Goal: Task Accomplishment & Management: Complete application form

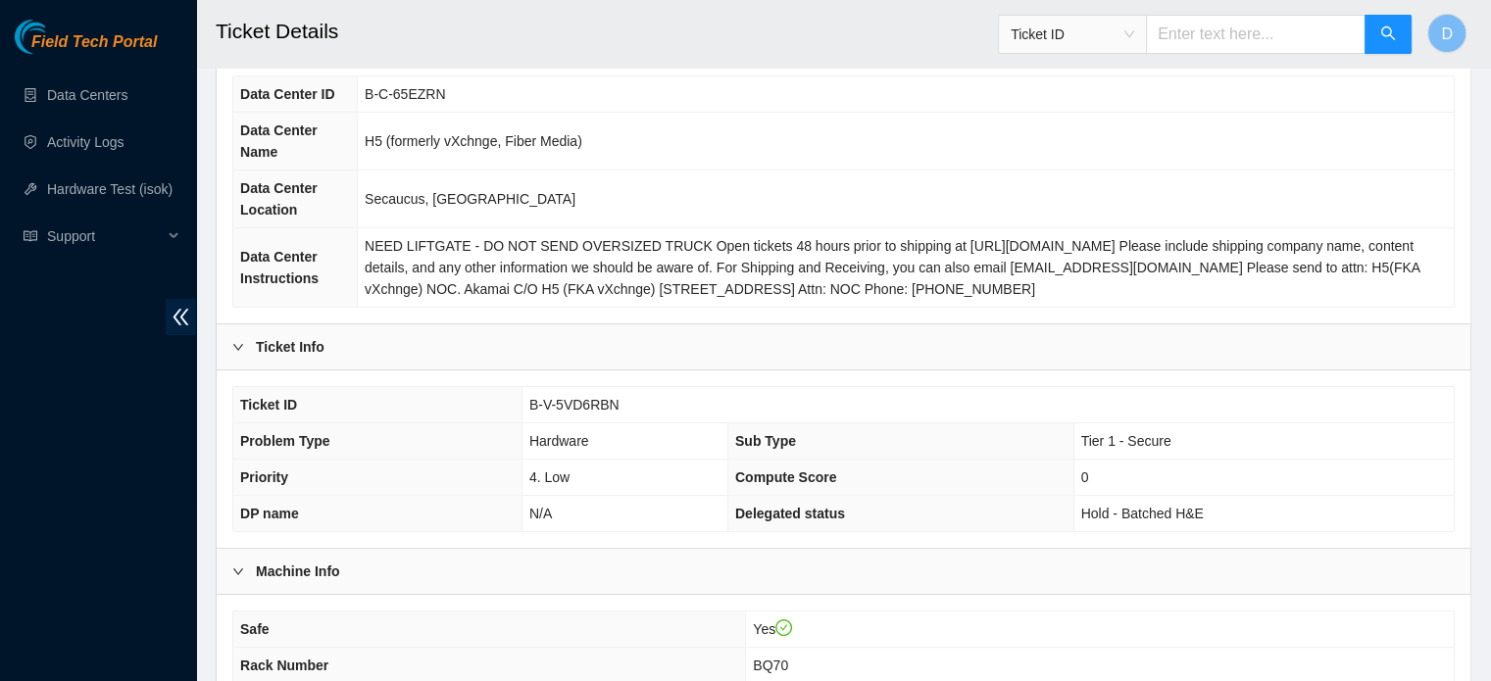
scroll to position [160, 0]
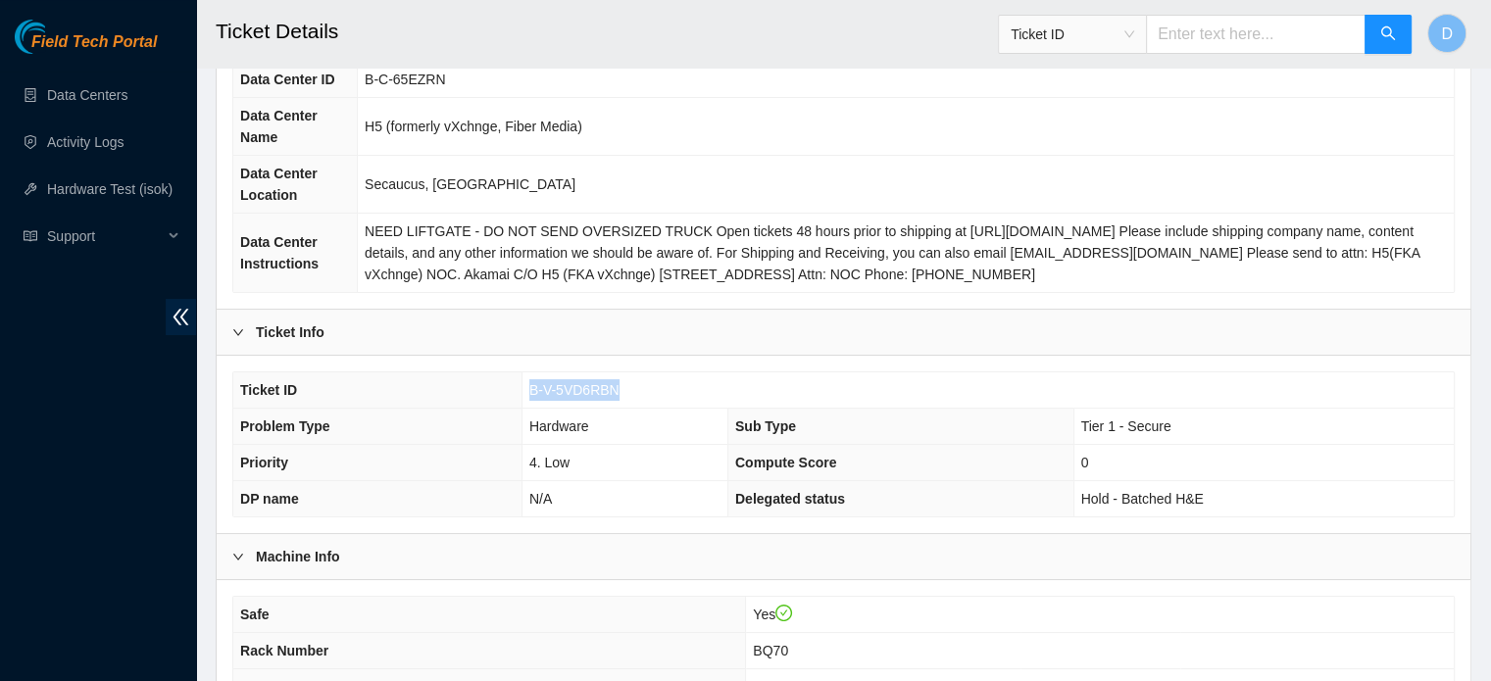
drag, startPoint x: 527, startPoint y: 389, endPoint x: 615, endPoint y: 395, distance: 88.4
click at [615, 395] on td "B-V-5VD6RBN" at bounding box center [987, 390] width 932 height 36
copy span "B-V-5VD6RBN"
click at [108, 145] on link "Activity Logs" at bounding box center [85, 142] width 77 height 16
click at [121, 186] on link "Hardware Test (isok)" at bounding box center [109, 189] width 125 height 16
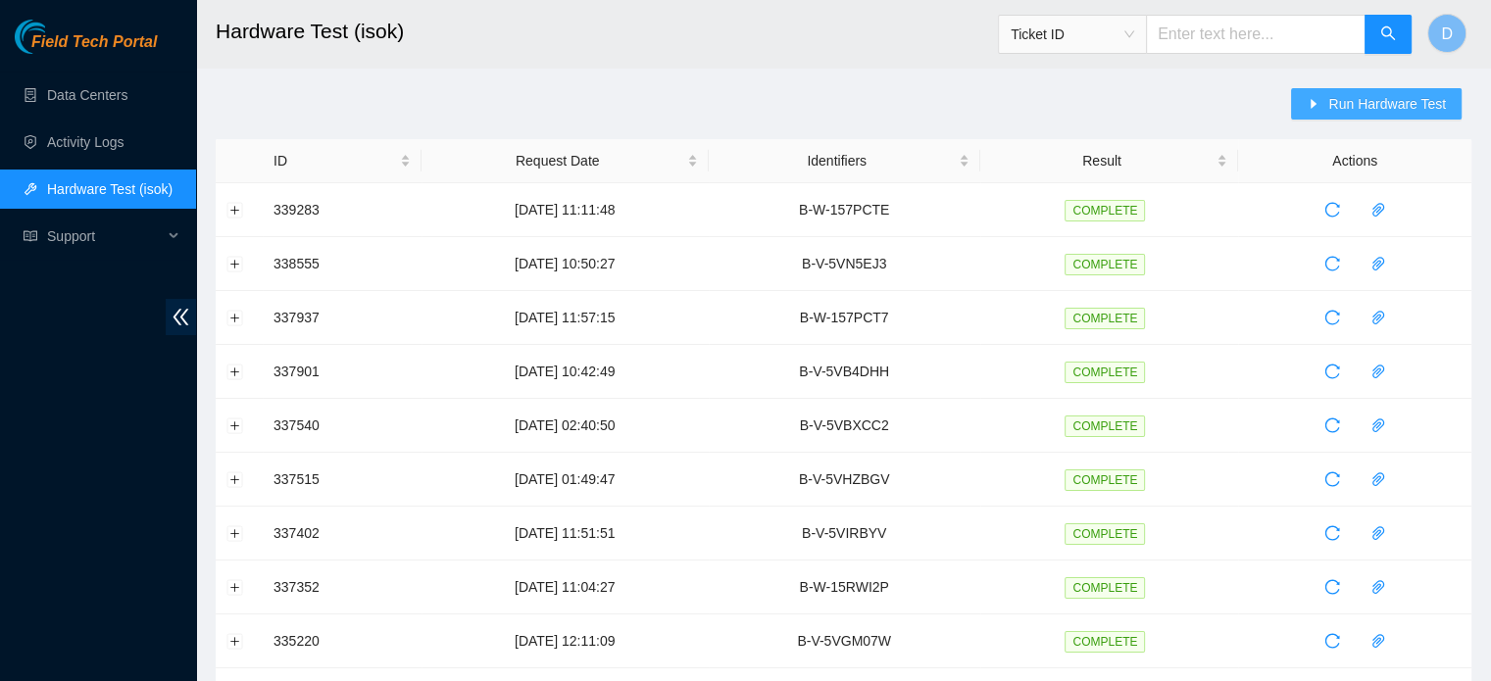
click at [1359, 102] on span "Run Hardware Test" at bounding box center [1387, 104] width 118 height 22
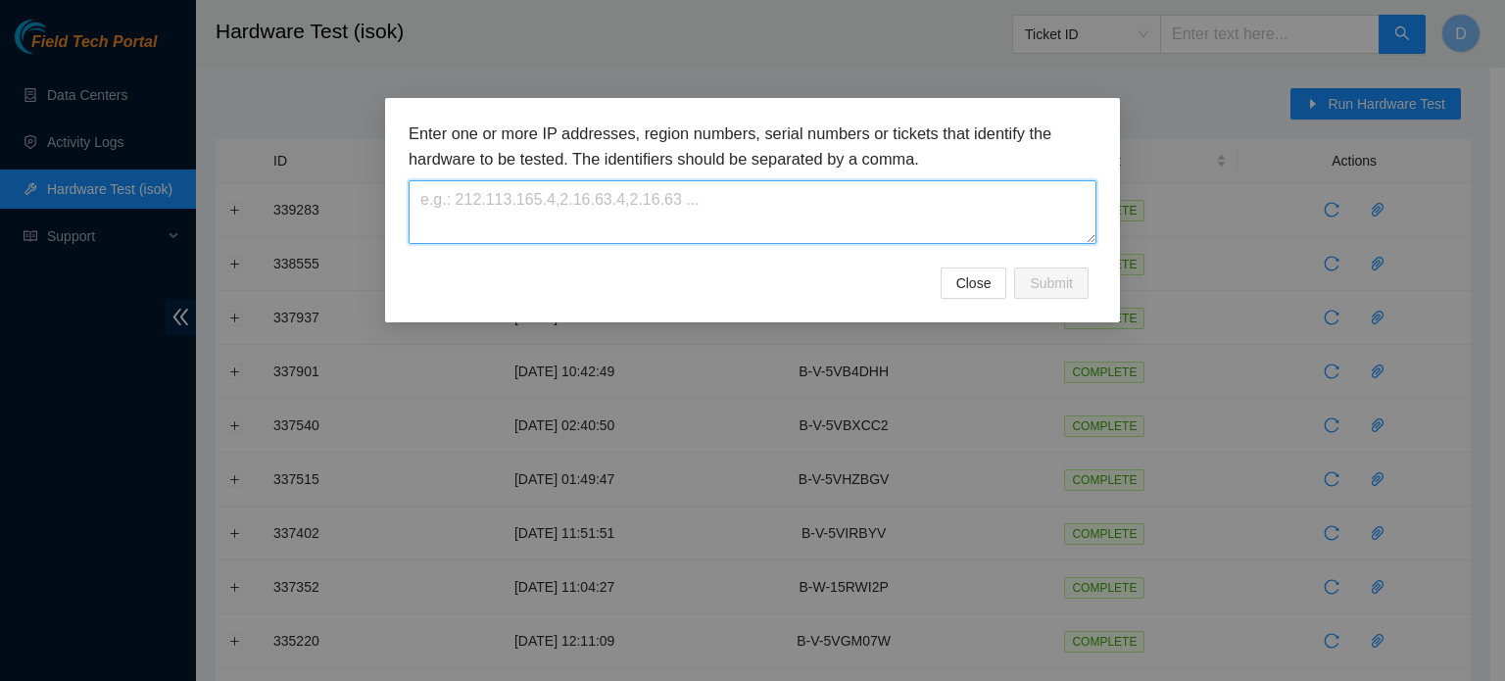
click at [596, 236] on textarea at bounding box center [753, 212] width 688 height 64
paste textarea "B-V-5VD6RBN"
type textarea "B-V-5VD6RBN"
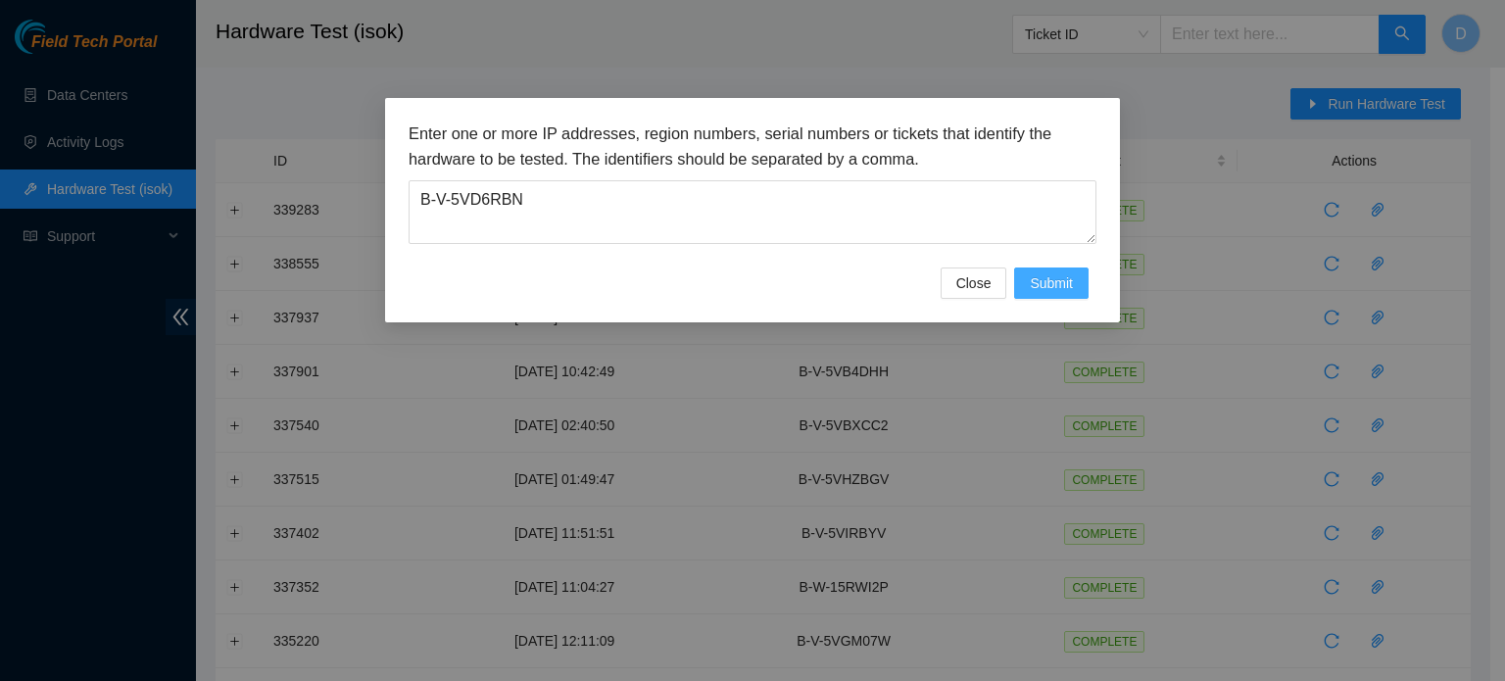
click at [1037, 286] on span "Submit" at bounding box center [1051, 283] width 43 height 22
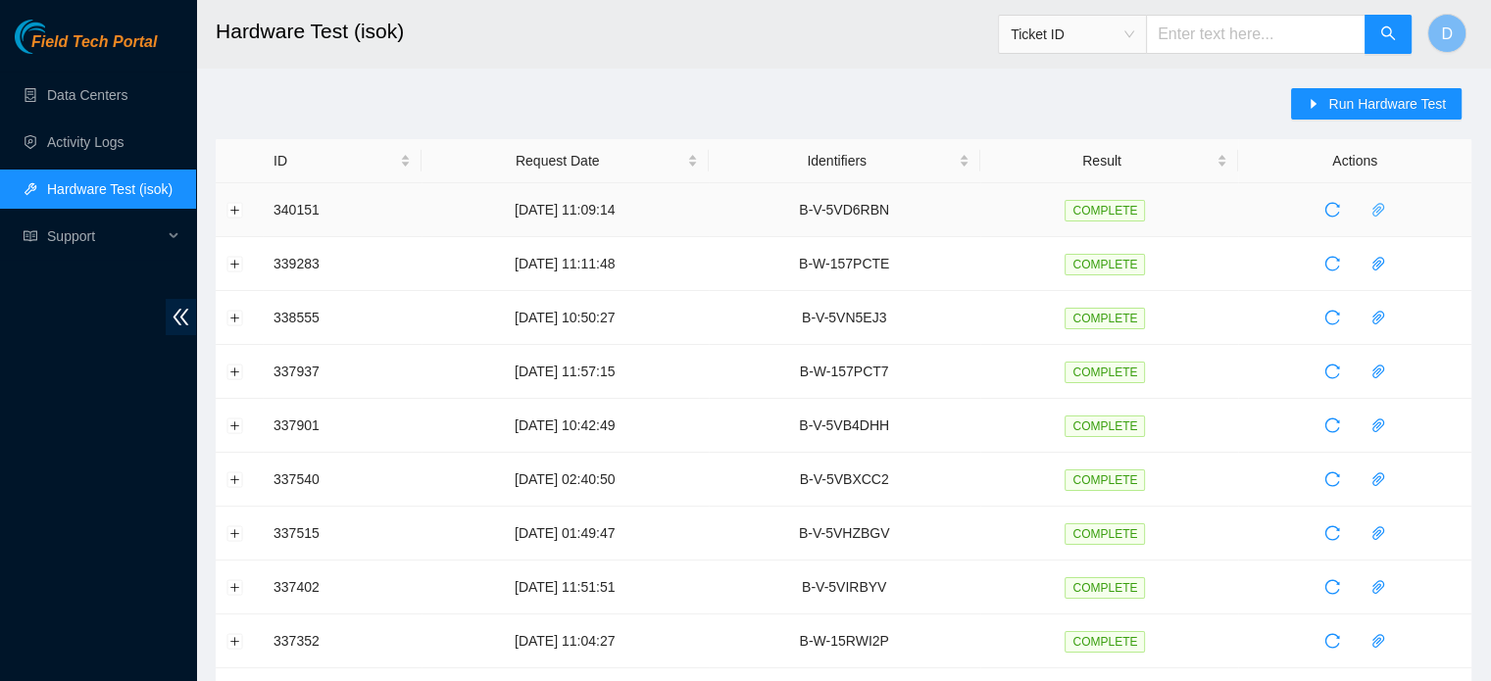
click at [1381, 214] on icon "paper-clip" at bounding box center [1378, 210] width 16 height 16
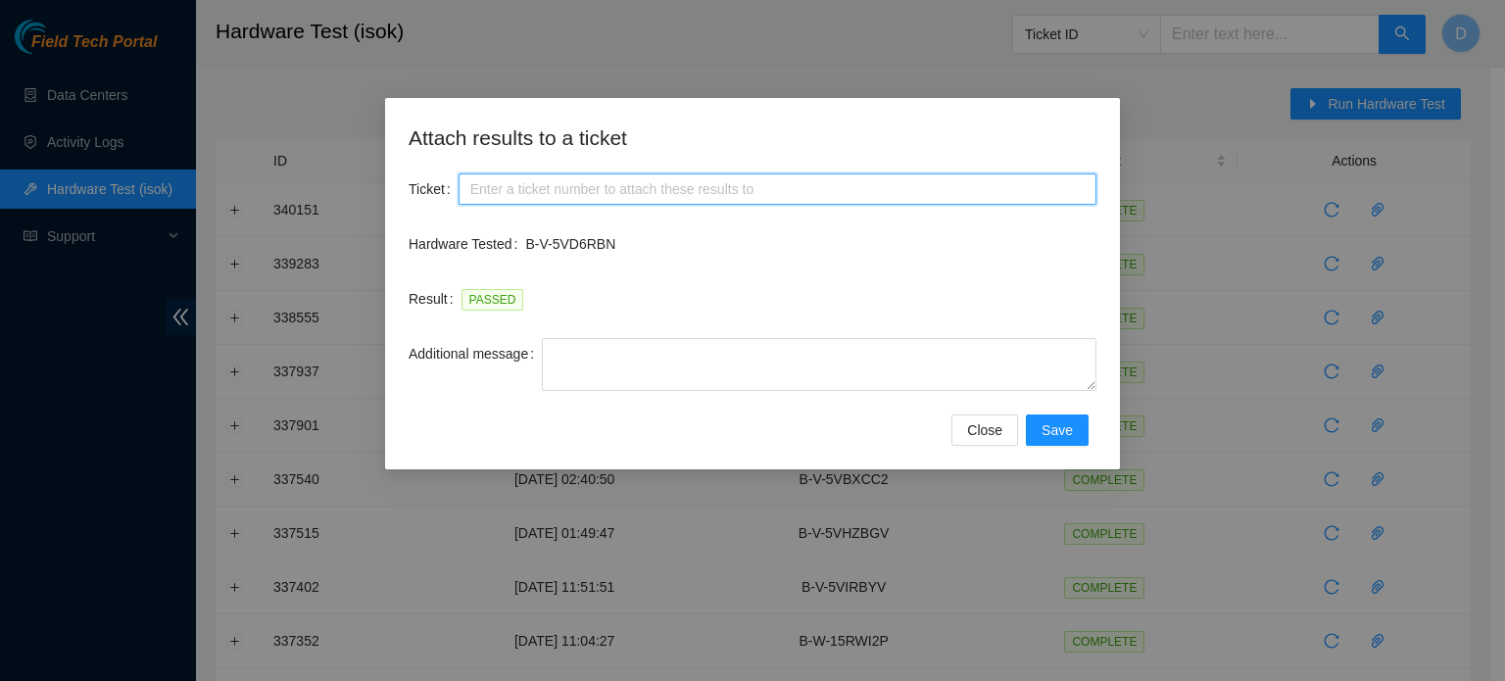
click at [593, 203] on input "Ticket" at bounding box center [778, 188] width 638 height 31
paste input "B-V-5VD6RBN"
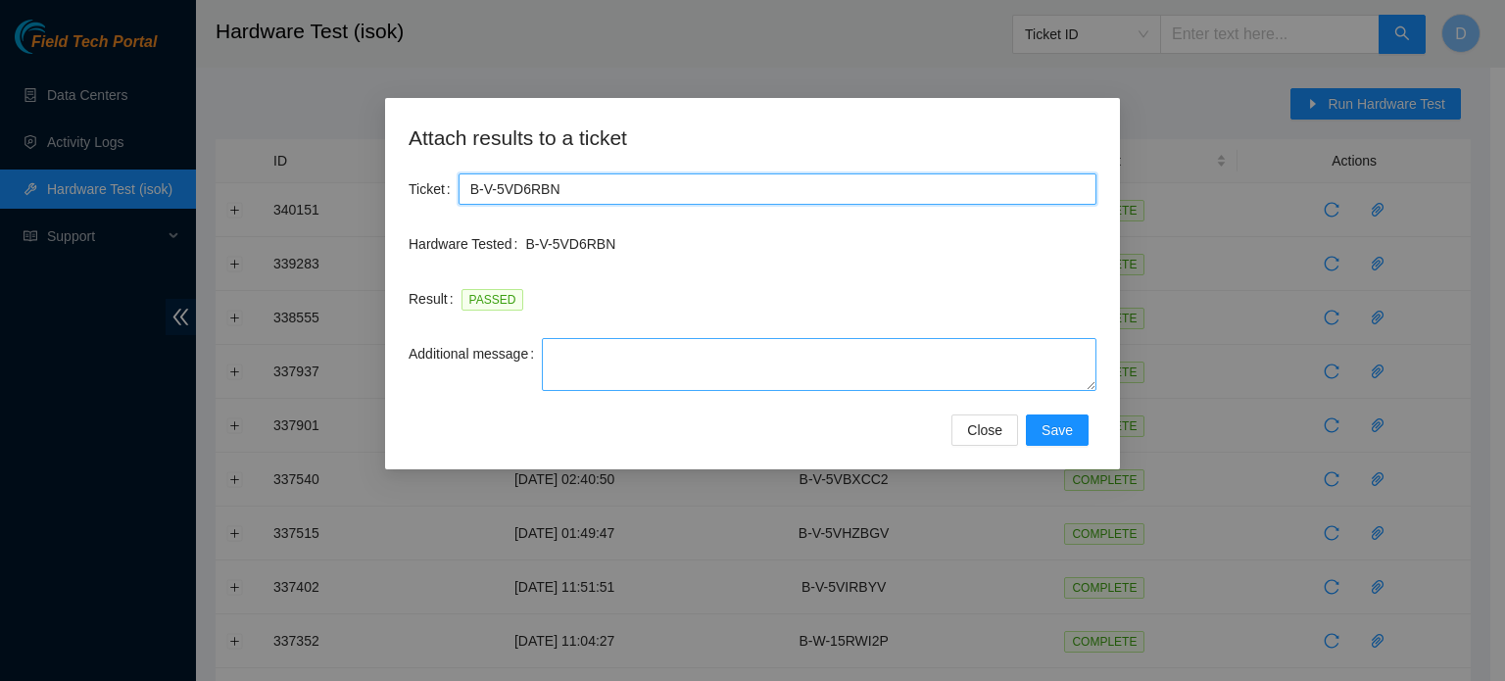
type input "B-V-5VD6RBN"
click at [603, 359] on textarea "Additional message" at bounding box center [819, 364] width 555 height 53
type textarea "S"
paste textarea "-Got access approval from NIE -Contacted Nocc, and got access -Safely powered d…"
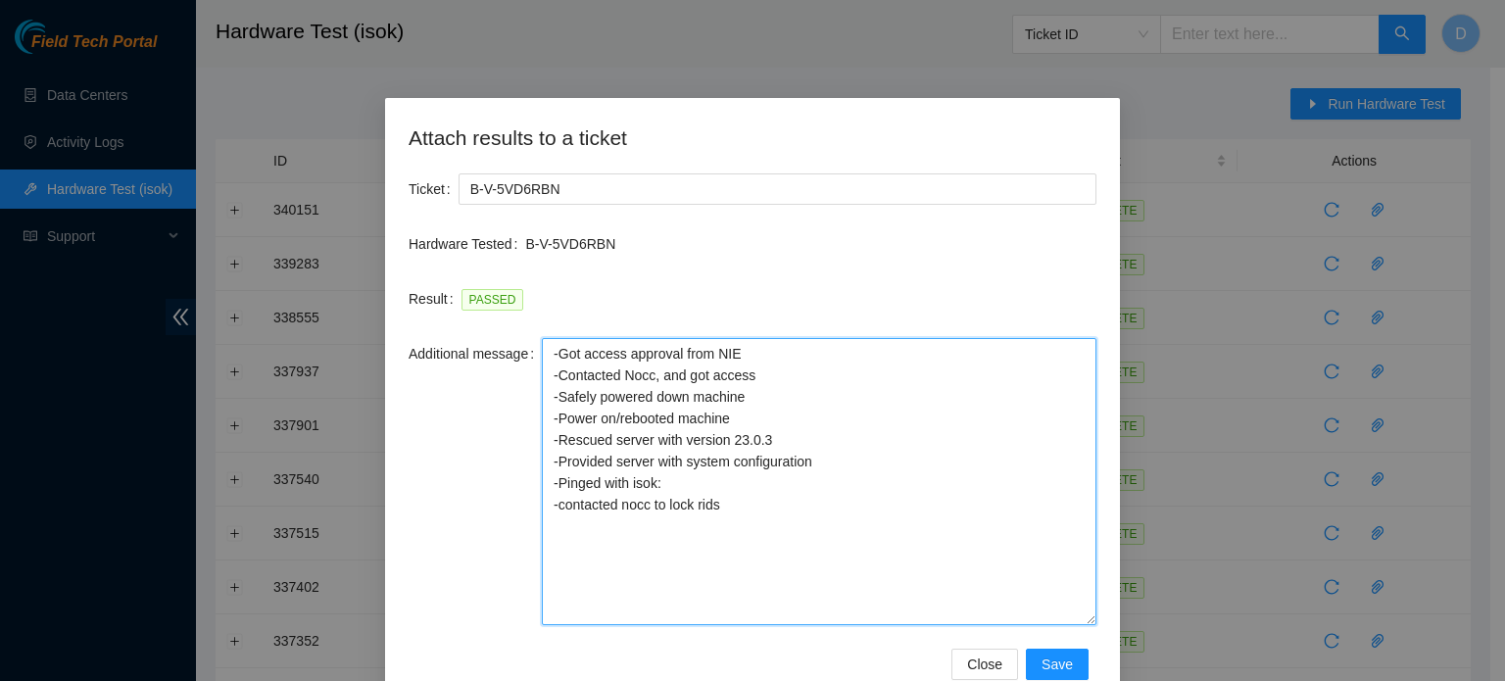
drag, startPoint x: 1093, startPoint y: 387, endPoint x: 1060, endPoint y: 622, distance: 237.4
click at [1060, 622] on textarea "-Got access approval from NIE -Contacted Nocc, and got access -Safely powered d…" at bounding box center [819, 481] width 555 height 287
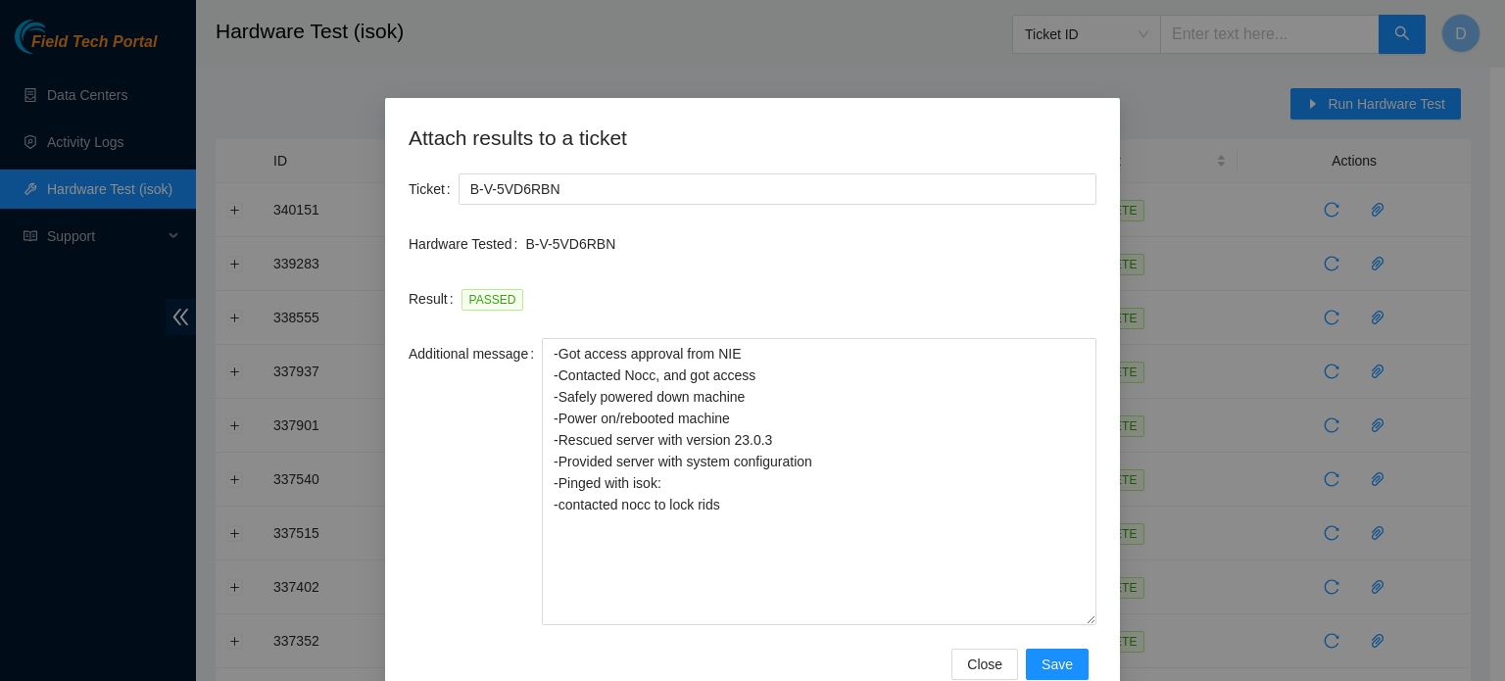
click at [764, 330] on div "Result PASSED" at bounding box center [753, 310] width 688 height 55
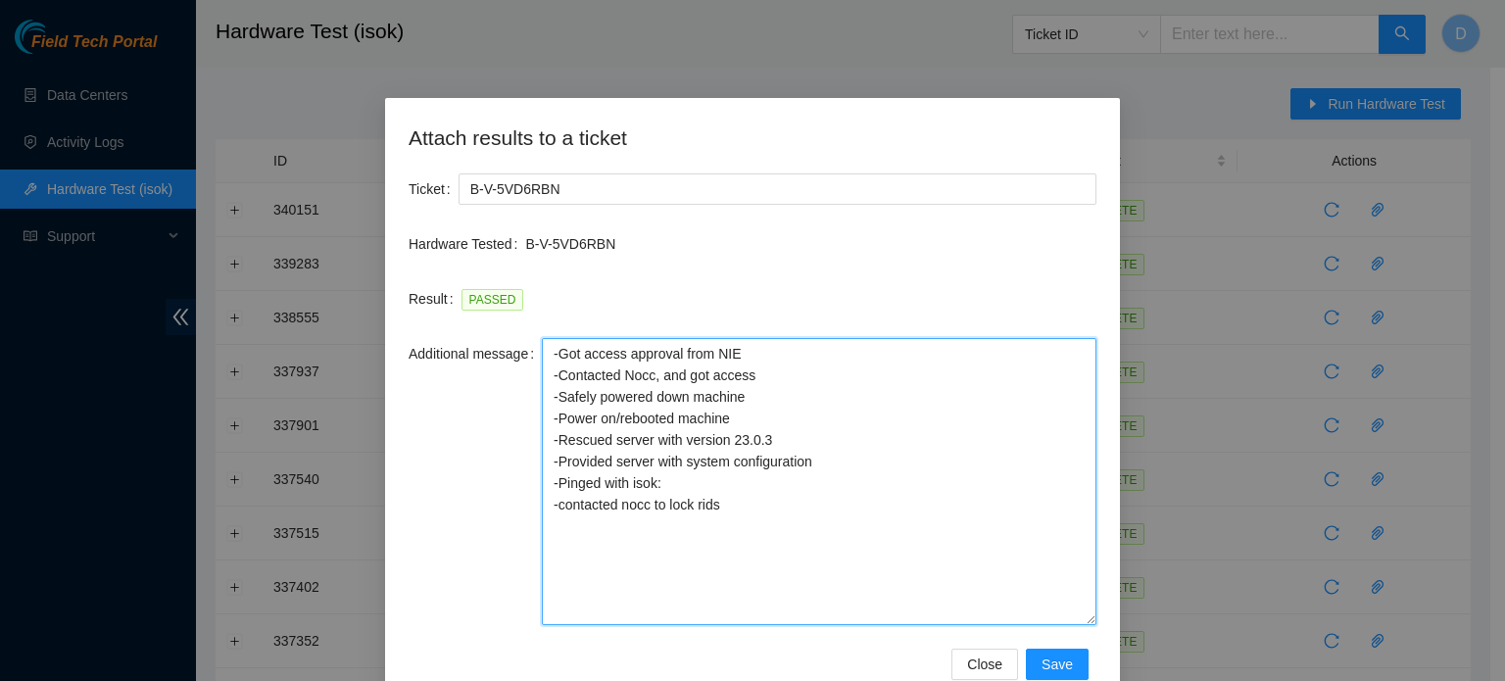
click at [752, 368] on textarea "-Got access approval from NIE -Contacted Nocc, and got access -Safely powered d…" at bounding box center [819, 481] width 555 height 287
click at [764, 345] on textarea "-Got access approval from NIE -Contacted Nocc, and got access -Safely powered d…" at bounding box center [819, 481] width 555 height 287
click at [752, 397] on textarea "-Got access approval from NIE -Contacted Nocc, and got access -Safely powered d…" at bounding box center [819, 481] width 555 height 287
drag, startPoint x: 799, startPoint y: 491, endPoint x: 535, endPoint y: 469, distance: 264.5
click at [535, 469] on div "Additional message -Got access approval from NIE -Contacted Nocc, and got acces…" at bounding box center [753, 481] width 688 height 287
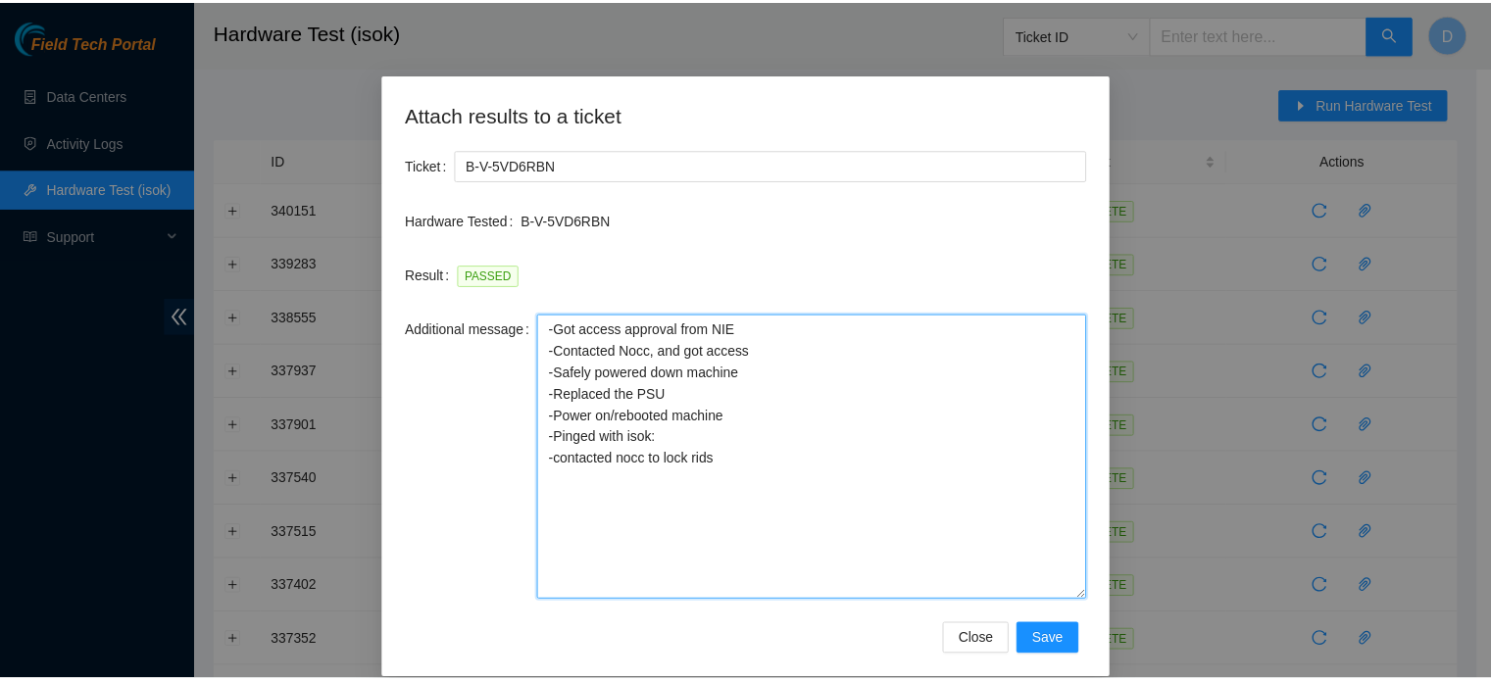
scroll to position [46, 0]
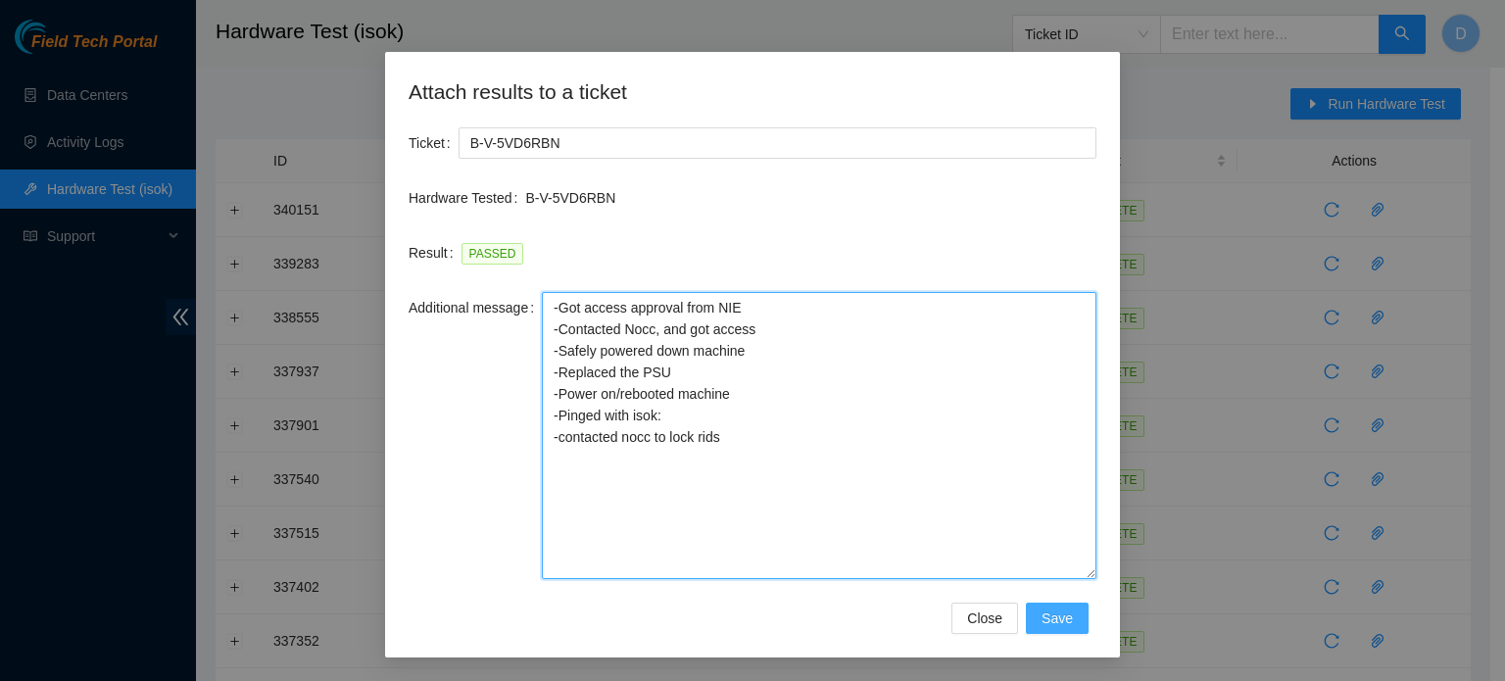
type textarea "-Got access approval from NIE -Contacted Nocc, and got access -Safely powered d…"
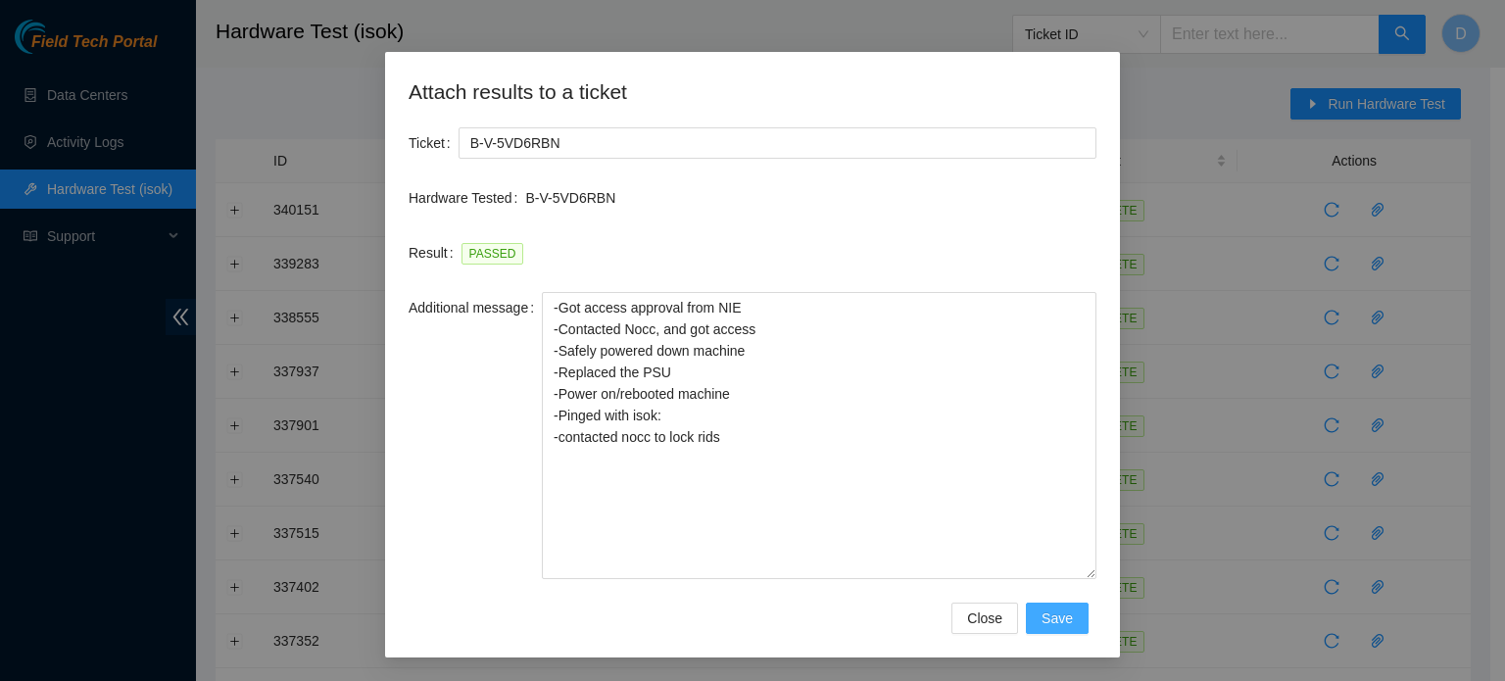
click at [1054, 617] on span "Save" at bounding box center [1057, 619] width 31 height 22
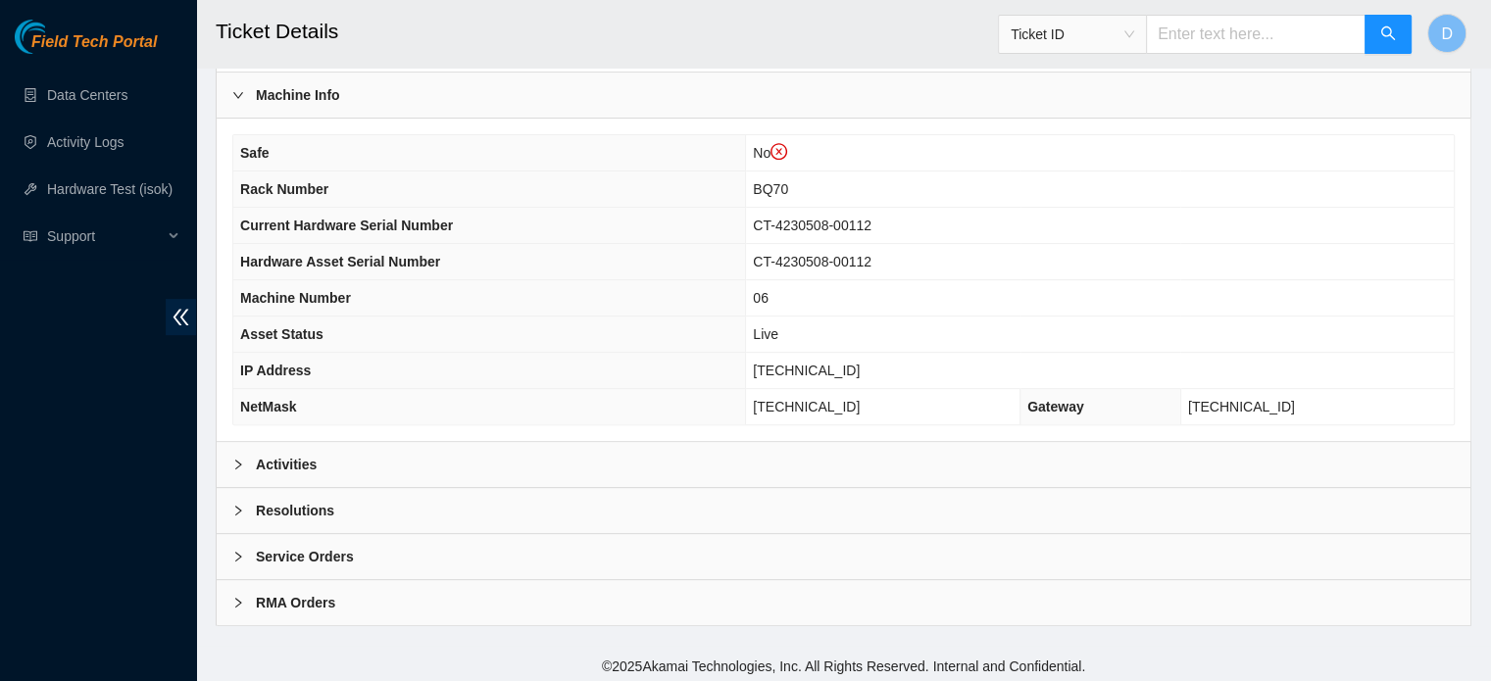
click at [329, 509] on b "Resolutions" at bounding box center [295, 511] width 78 height 22
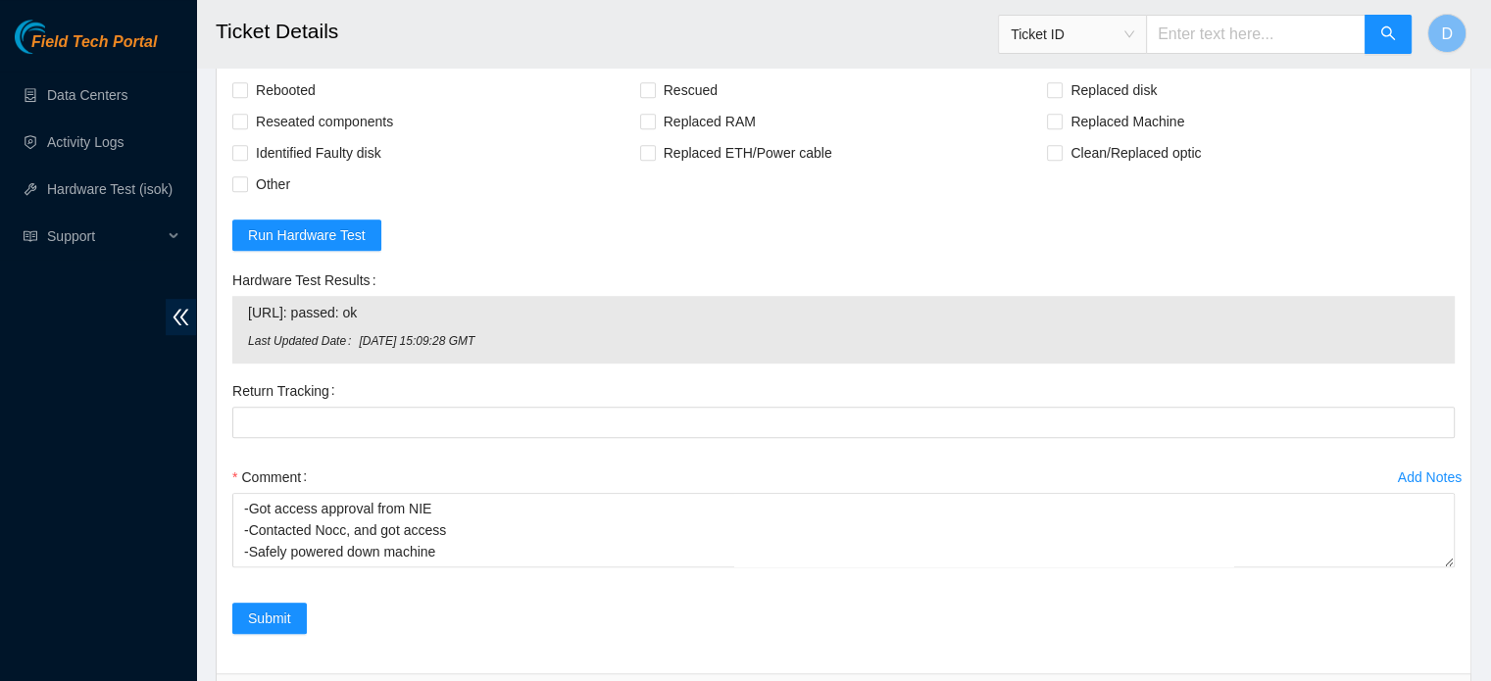
scroll to position [881, 0]
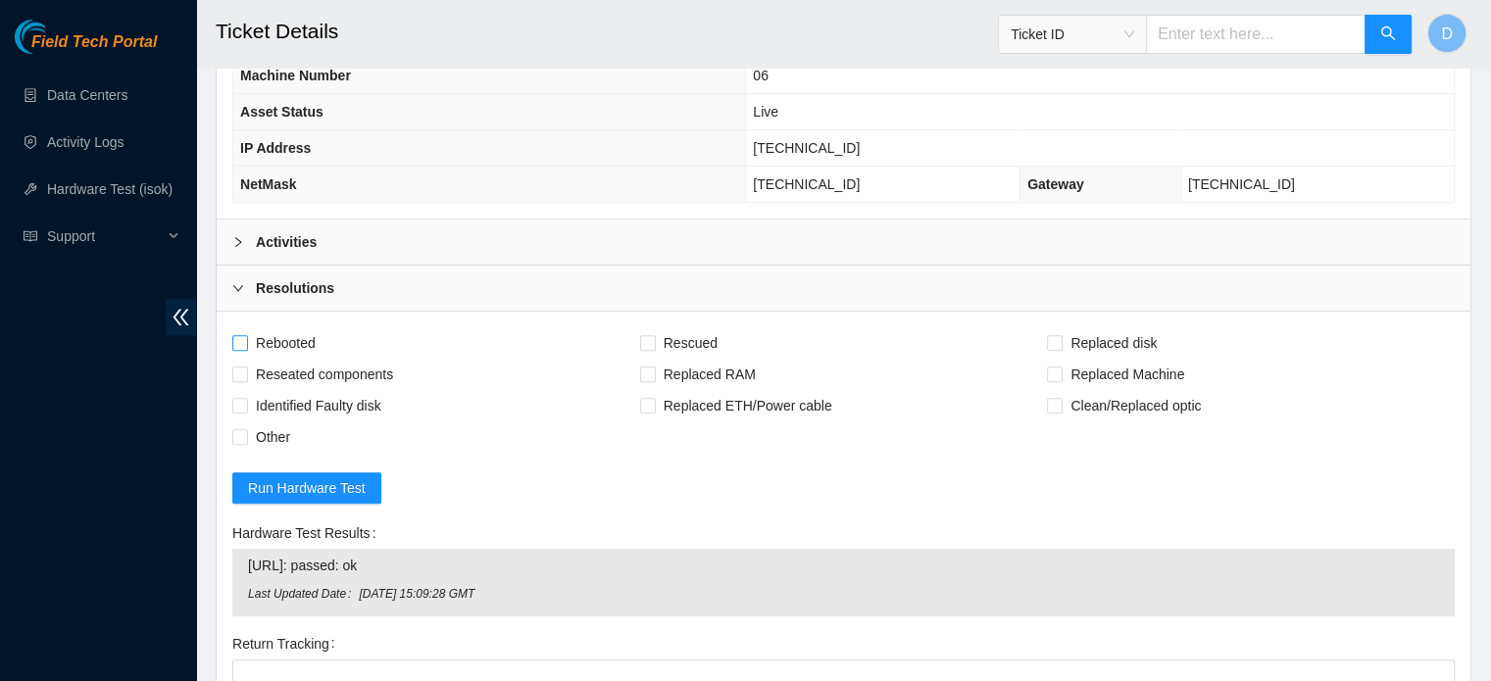
click at [295, 338] on span "Rebooted" at bounding box center [285, 342] width 75 height 31
click at [246, 338] on input "Rebooted" at bounding box center [239, 342] width 14 height 14
checkbox input "true"
click at [696, 338] on span "Rescued" at bounding box center [691, 342] width 70 height 31
click at [654, 338] on input "Rescued" at bounding box center [647, 342] width 14 height 14
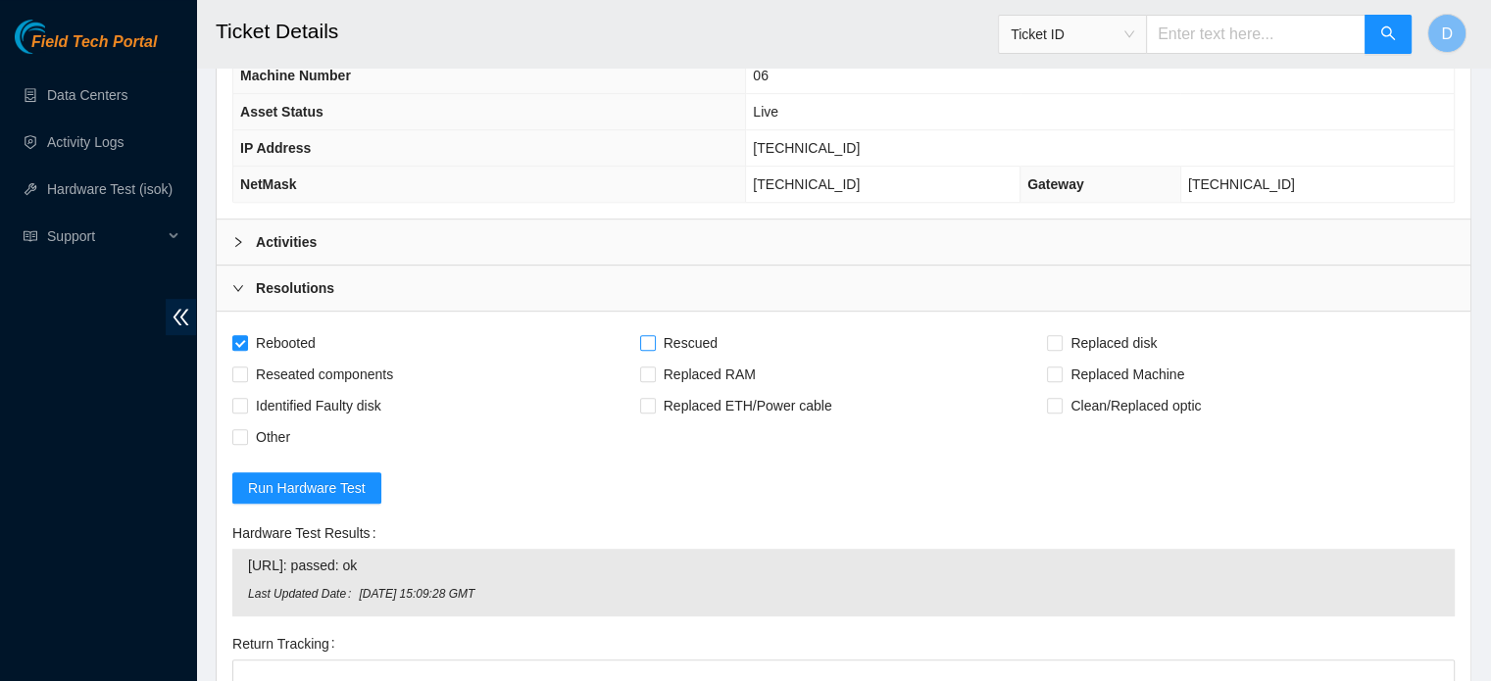
checkbox input "true"
click at [270, 429] on span "Other" at bounding box center [273, 436] width 50 height 31
click at [246, 429] on input "Other" at bounding box center [239, 436] width 14 height 14
checkbox input "true"
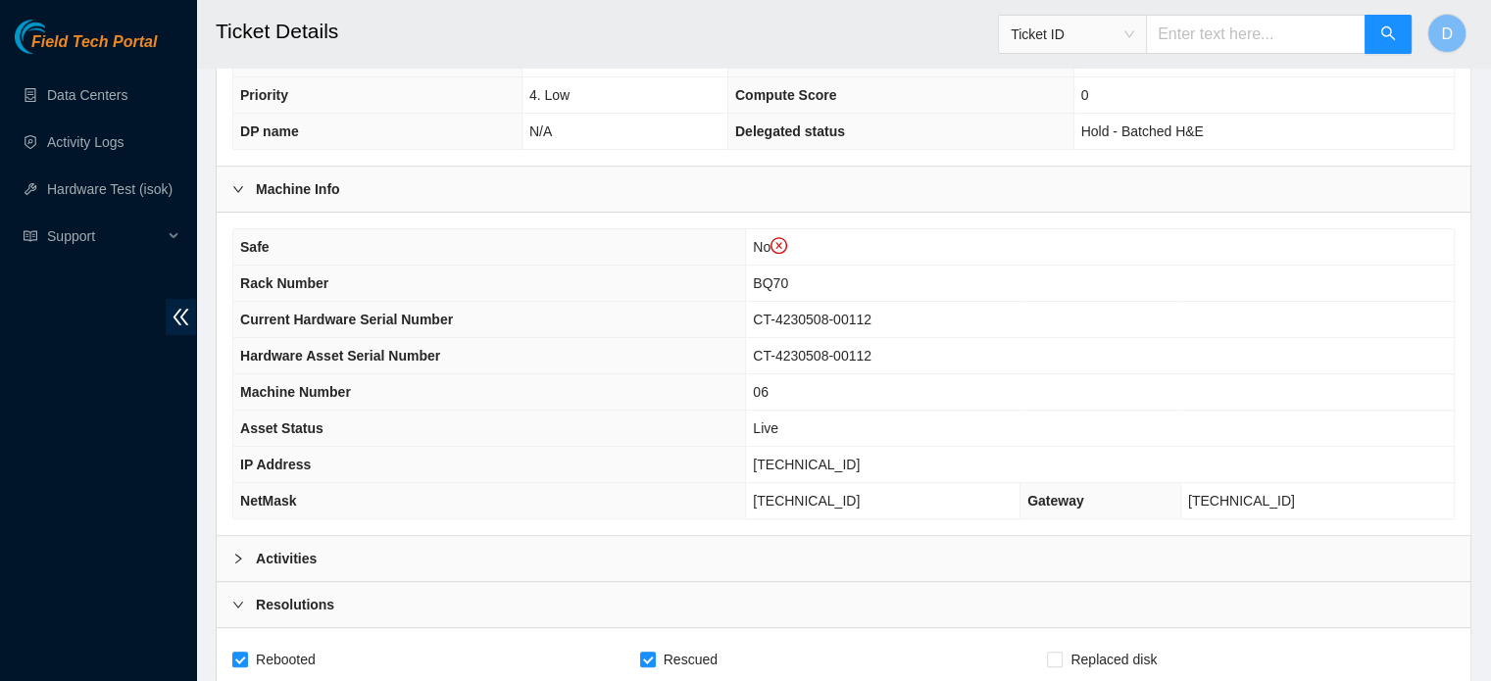
scroll to position [686, 0]
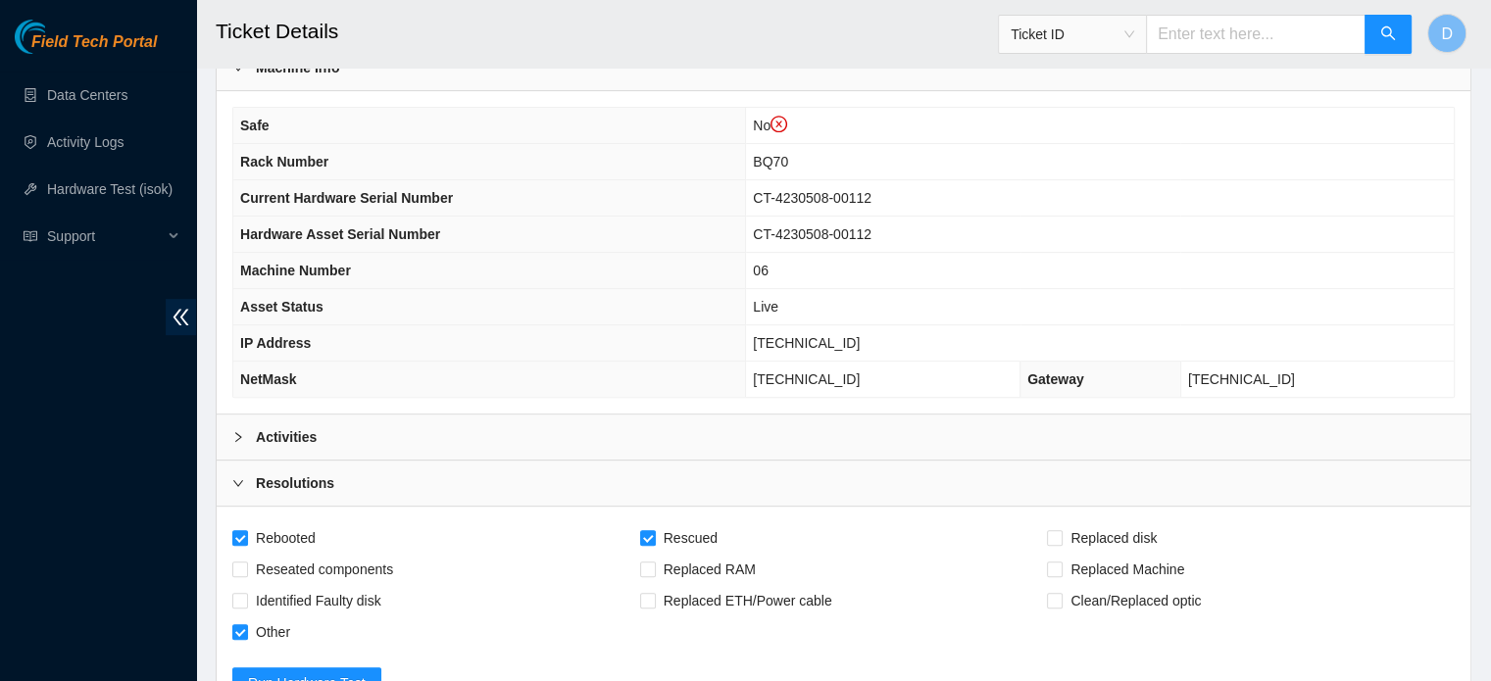
click at [361, 433] on div "Activities" at bounding box center [843, 437] width 1253 height 45
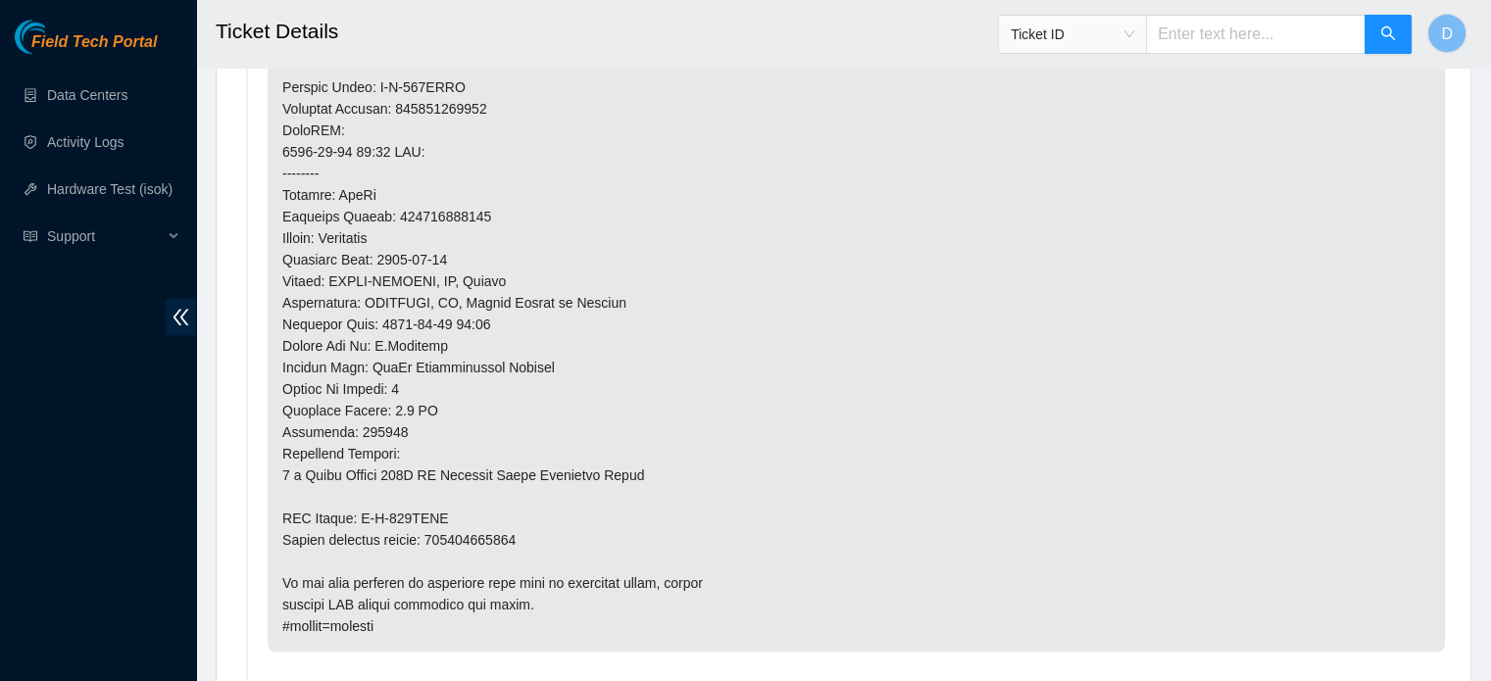
scroll to position [1764, 0]
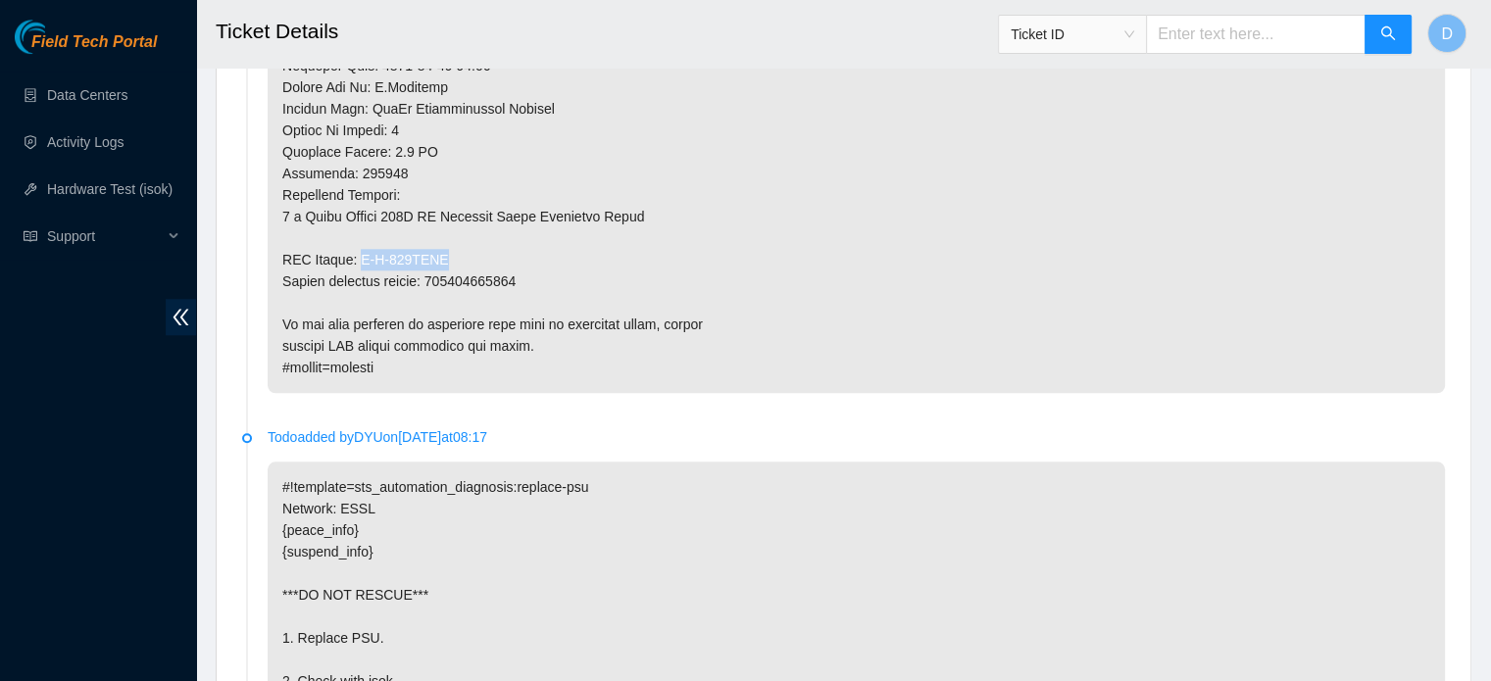
drag, startPoint x: 361, startPoint y: 250, endPoint x: 471, endPoint y: 249, distance: 110.8
copy p "B-W-166KXEK"
drag, startPoint x: 435, startPoint y: 275, endPoint x: 564, endPoint y: 277, distance: 128.4
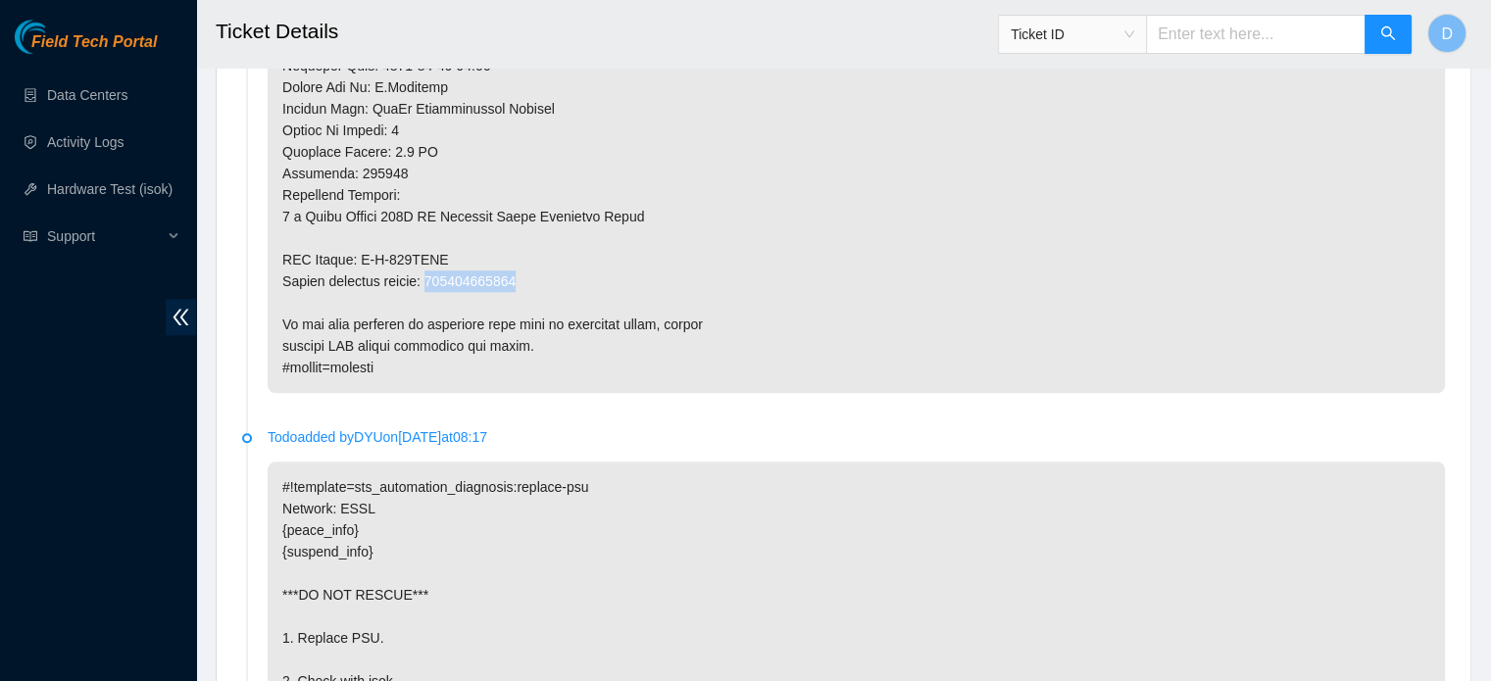
copy p "393251212424"
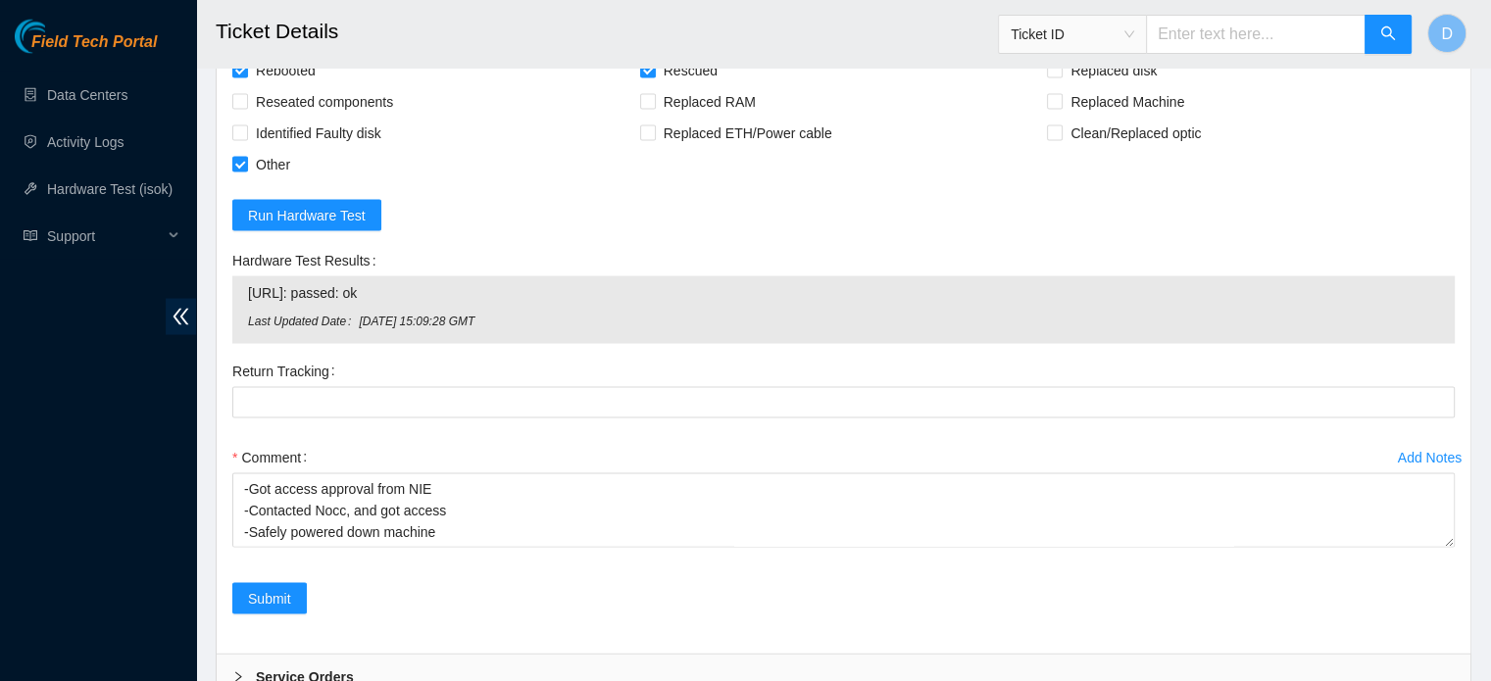
scroll to position [3920, 0]
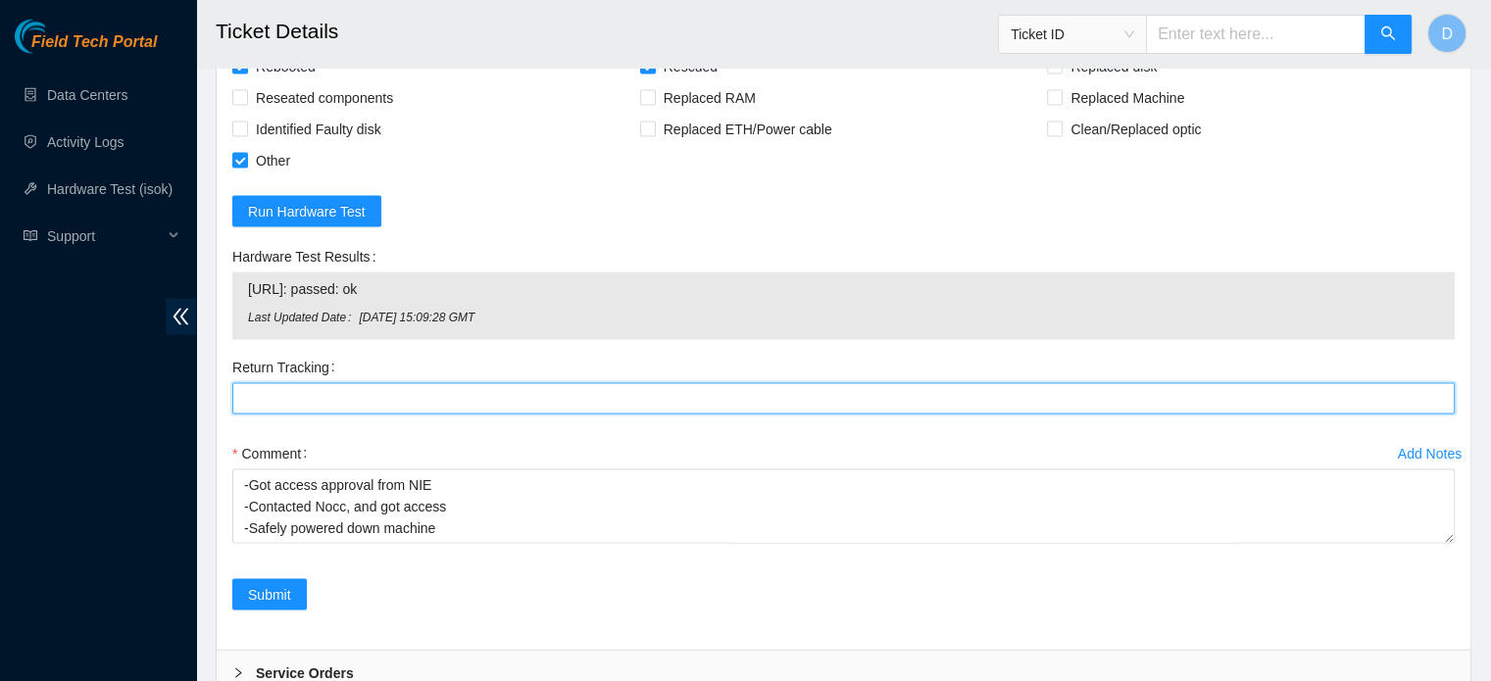
click at [290, 415] on Tracking "Return Tracking" at bounding box center [843, 398] width 1222 height 31
paste Tracking "393251212424"
type Tracking "393251212424"
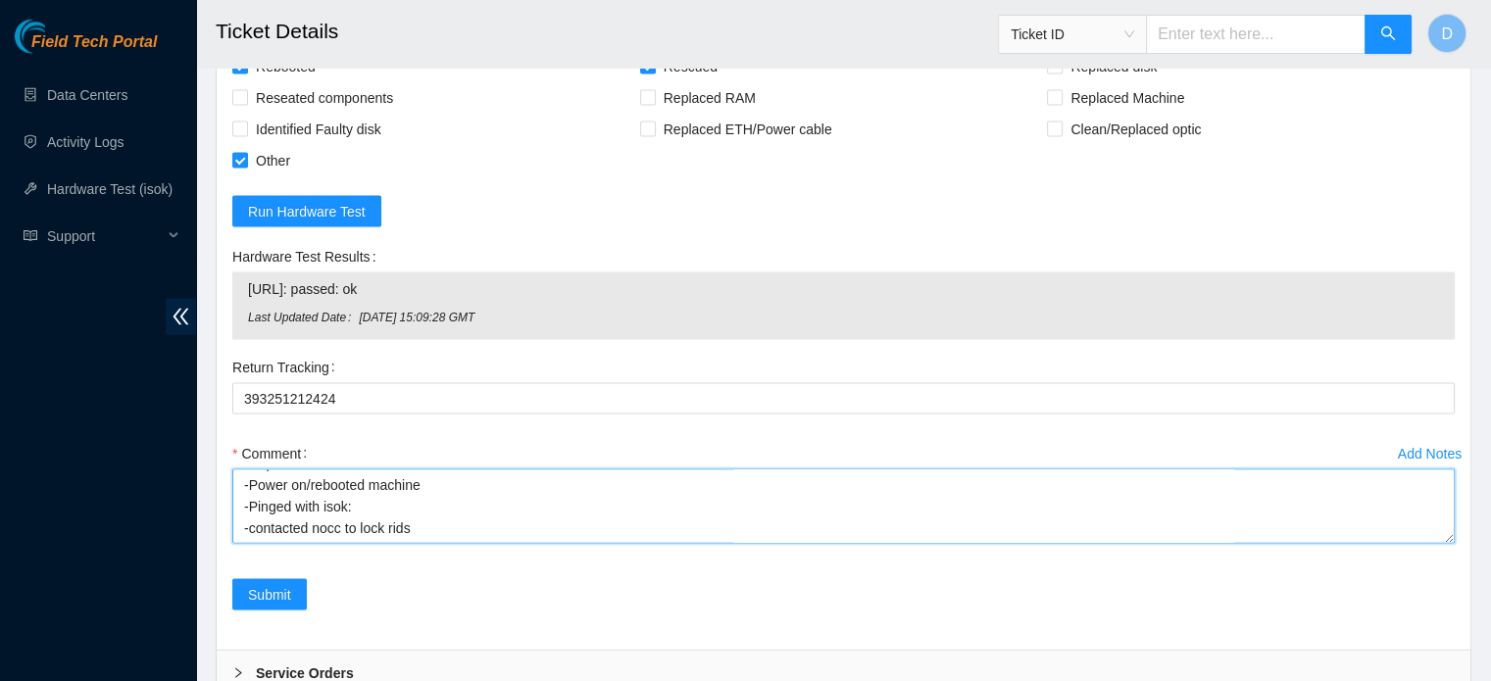
click at [379, 530] on textarea "-Got access approval from NIE -Contacted Nocc, and got access -Safely powered d…" at bounding box center [843, 506] width 1222 height 74
click at [416, 535] on textarea "-Got access approval from NIE -Contacted Nocc, and got access -Safely powered d…" at bounding box center [843, 506] width 1222 height 74
click at [424, 531] on textarea "-Got access approval from NIE -Contacted Nocc, and got access -Safely powered d…" at bounding box center [843, 506] width 1222 height 74
click at [357, 544] on textarea "-Got access approval from NIE -Contacted Nocc, and got access -Safely powered d…" at bounding box center [843, 506] width 1222 height 74
paste textarea "393251212424"
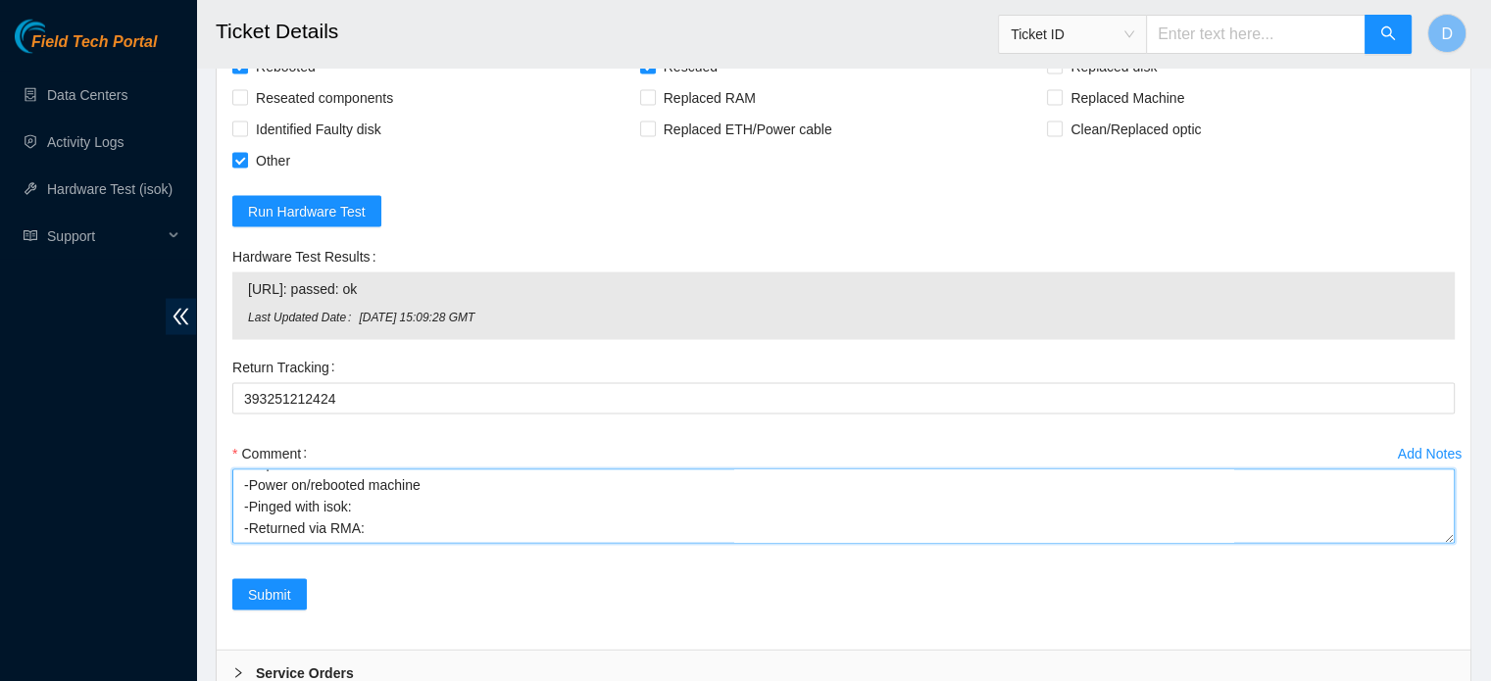
paste textarea "B-W-166KXEK"
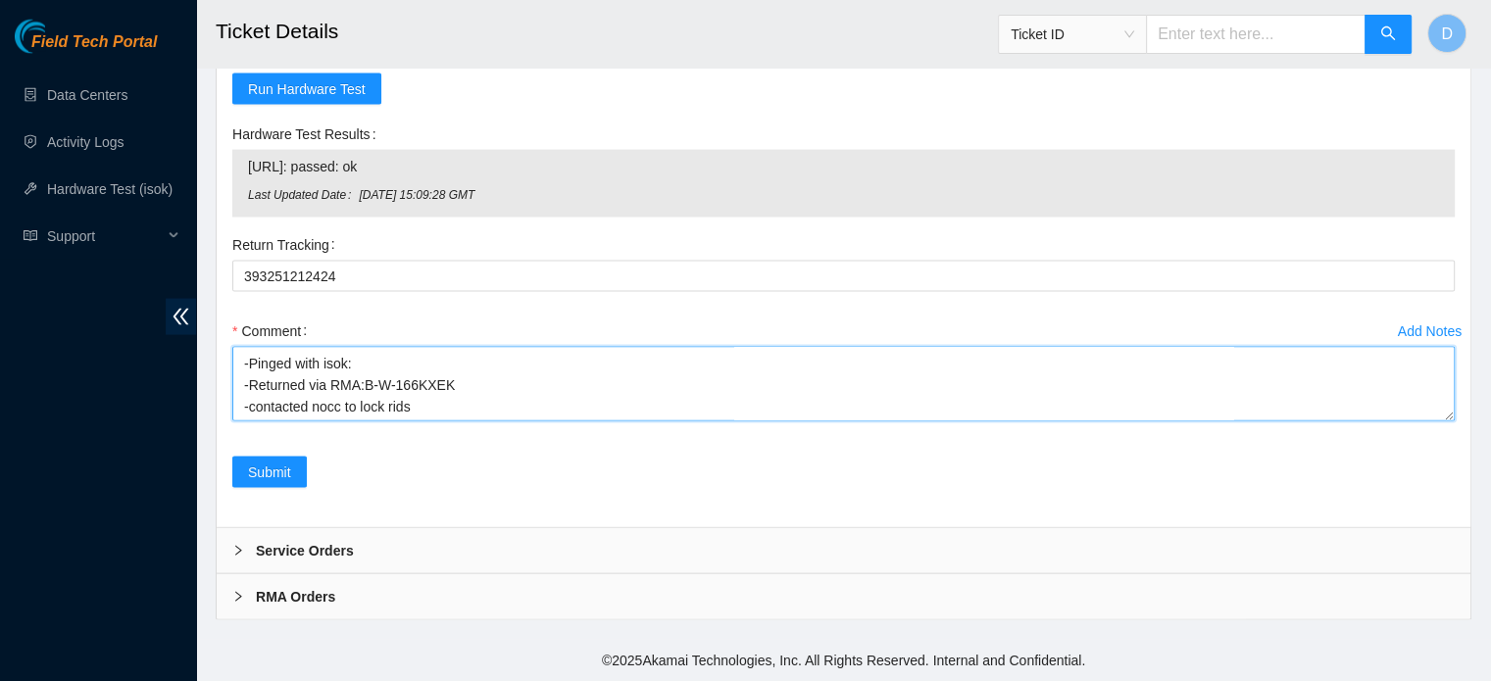
scroll to position [4078, 0]
type textarea "-Got access approval from NIE -Contacted Nocc, and got access -Safely powered d…"
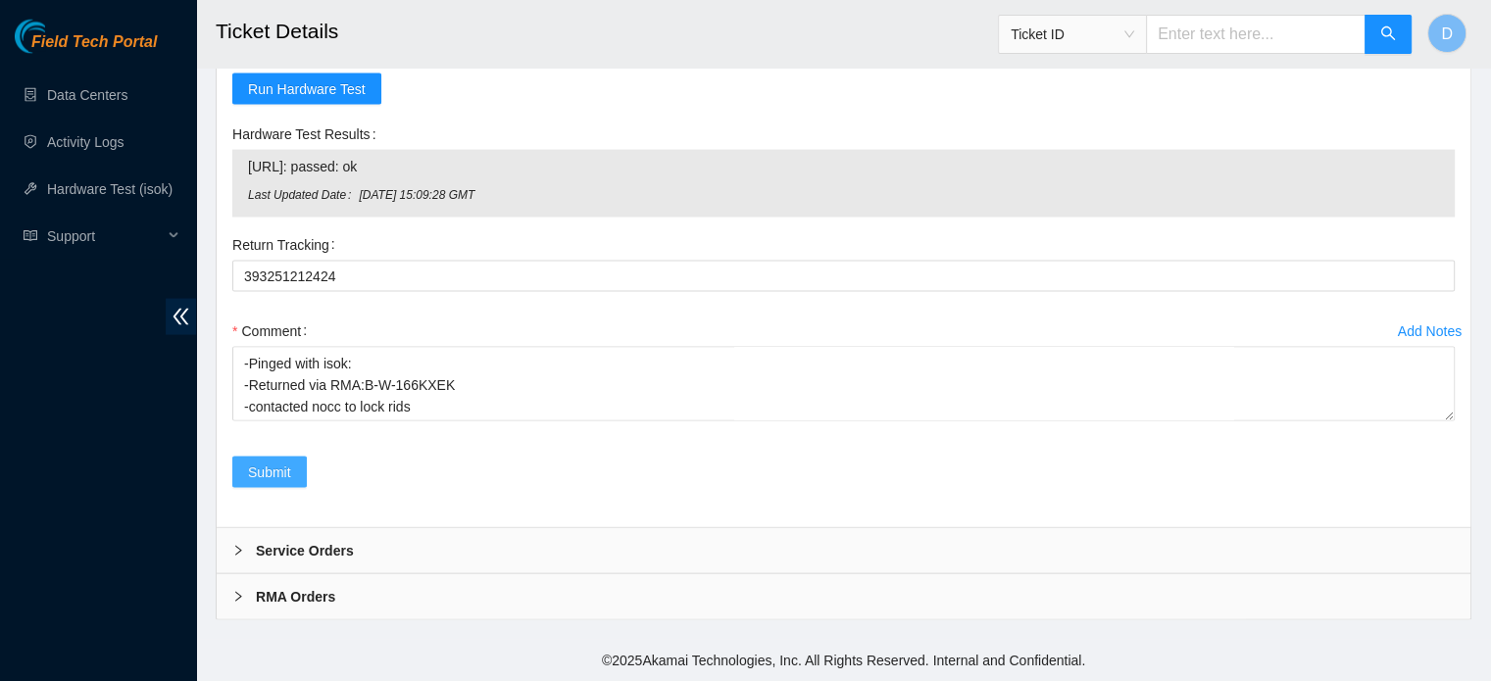
click at [243, 463] on button "Submit" at bounding box center [269, 472] width 74 height 31
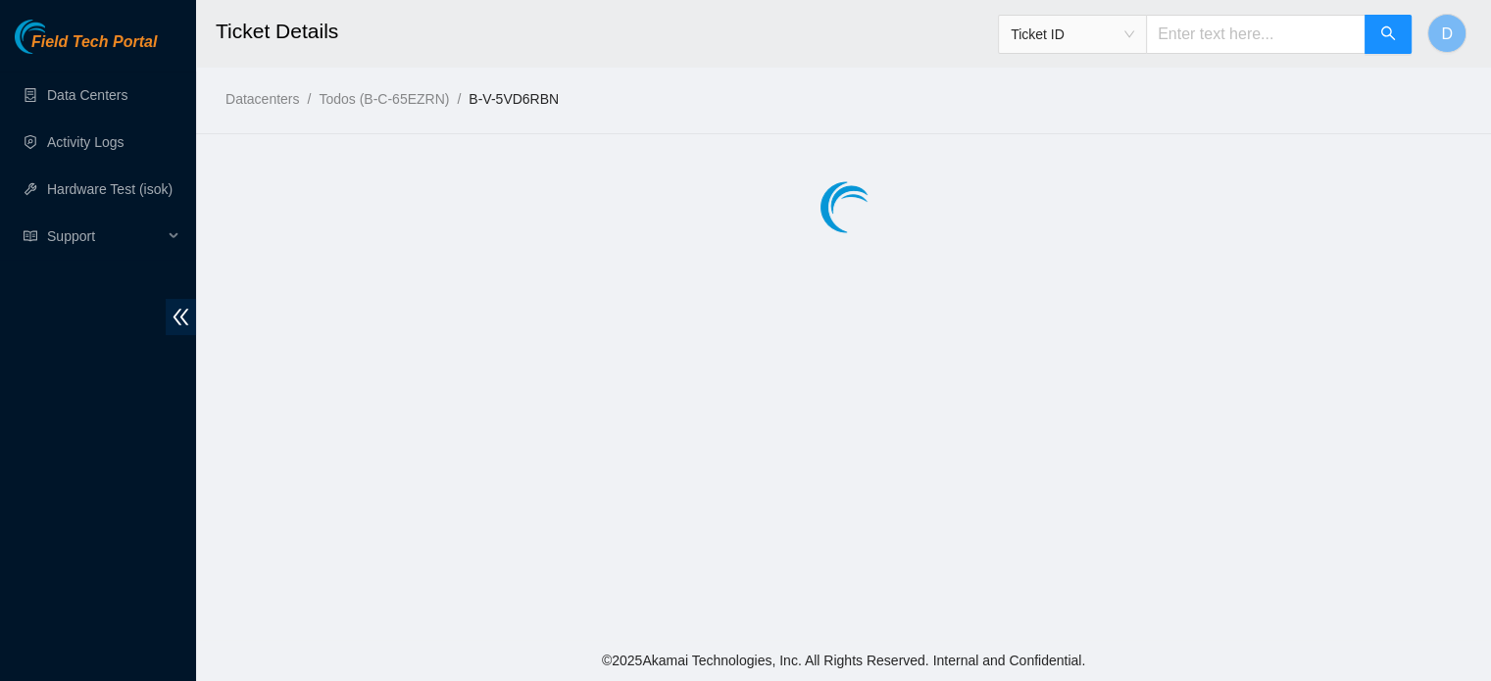
scroll to position [0, 0]
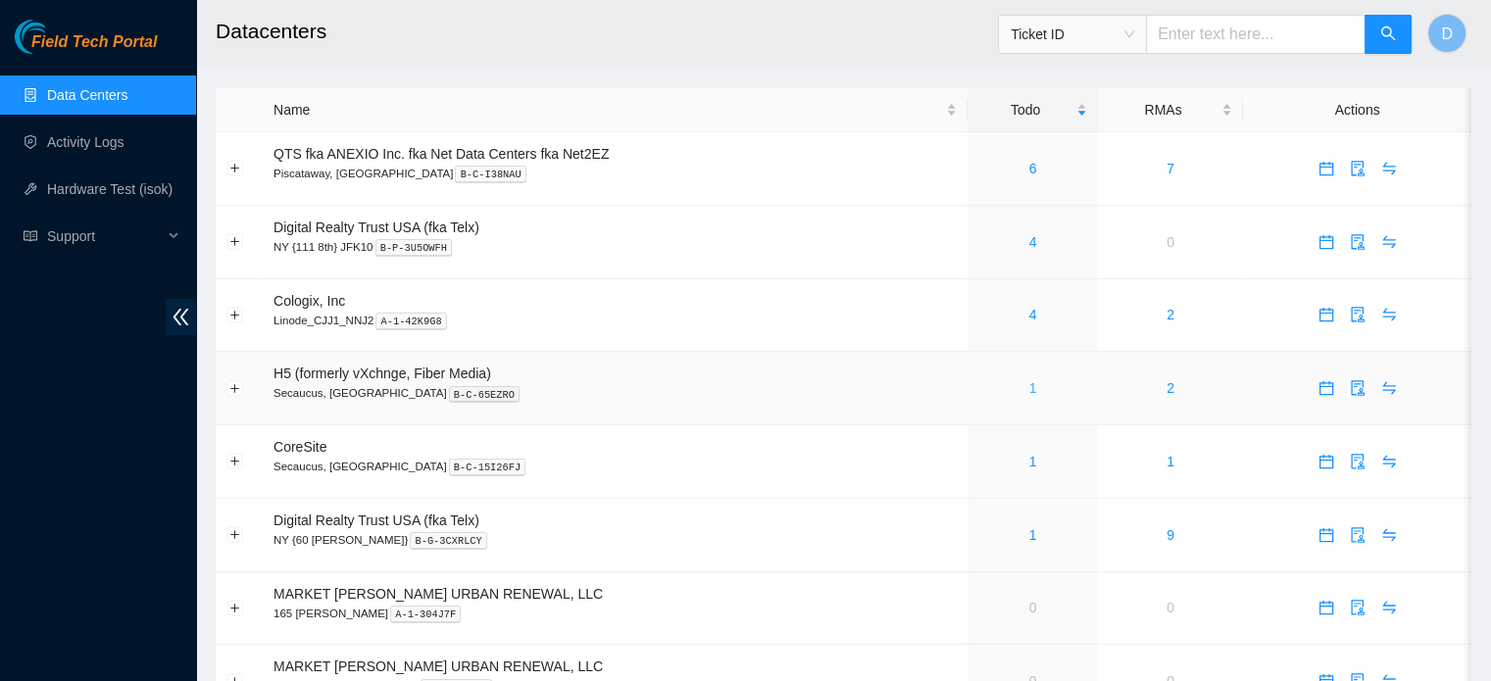
click at [1031, 395] on link "1" at bounding box center [1033, 388] width 8 height 16
